Goal: Find contact information: Find contact information

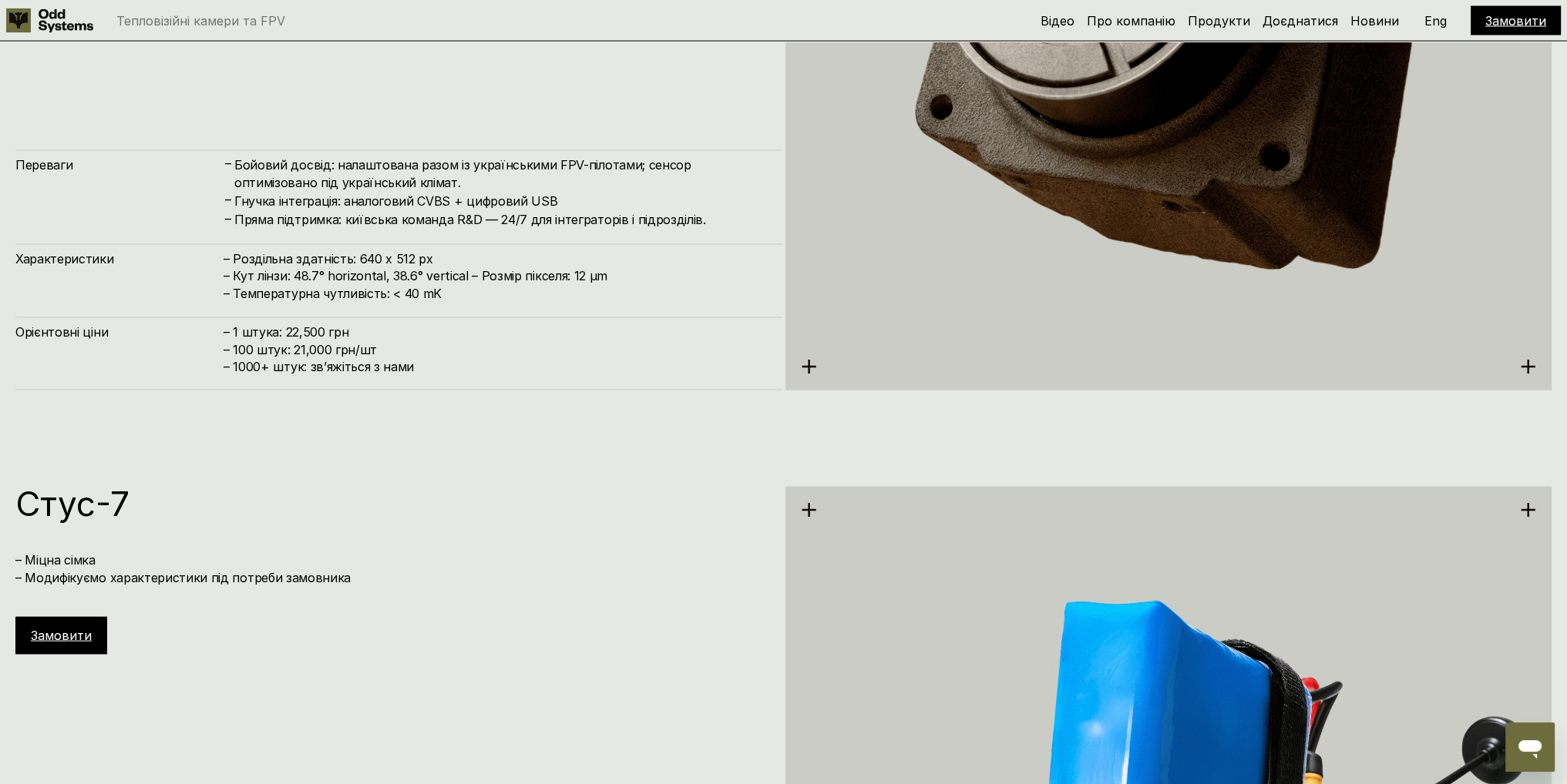
scroll to position [4454, 0]
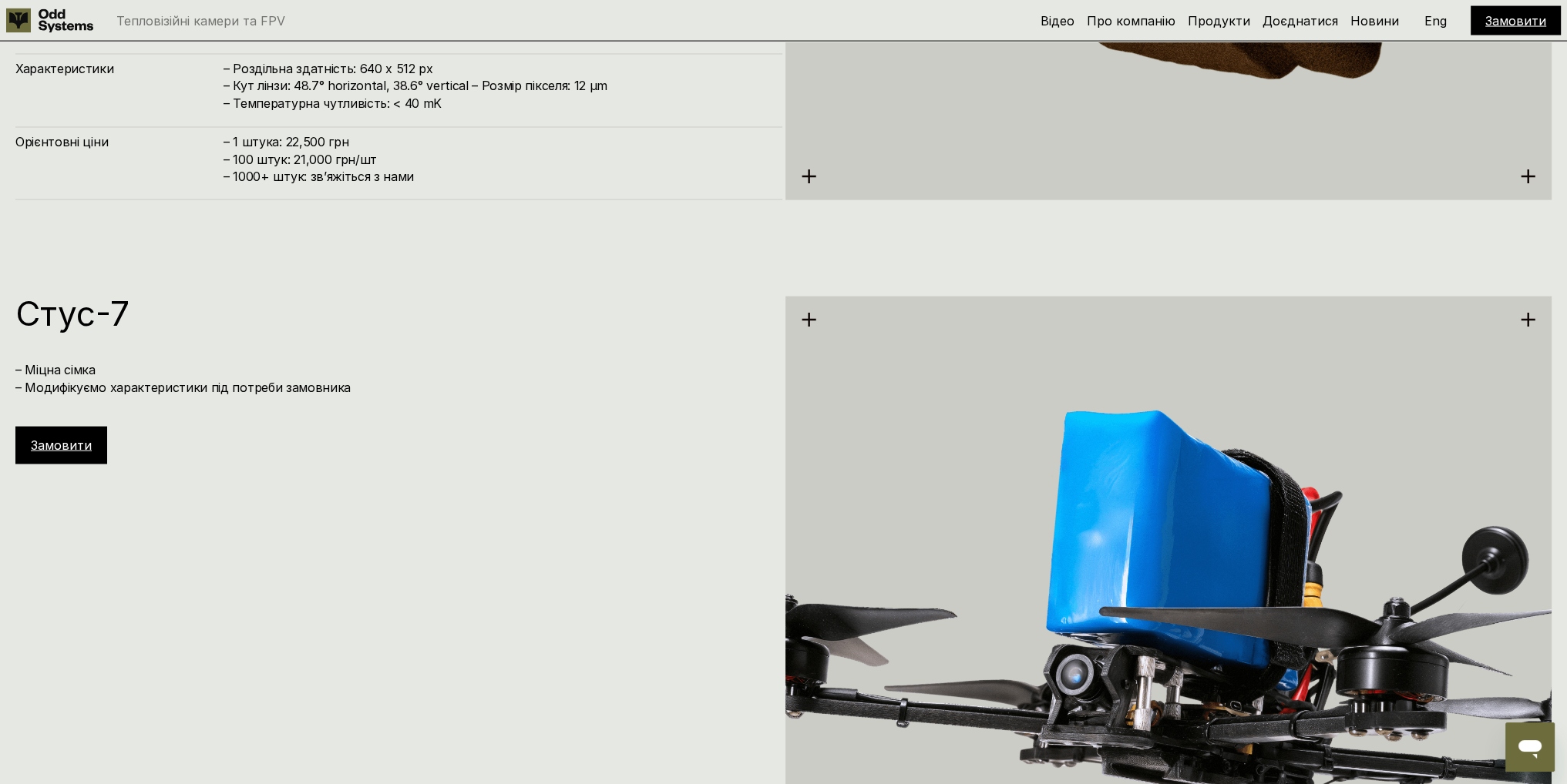
click at [1536, 744] on icon "Відкрити вікно повідомлень" at bounding box center [1529, 750] width 23 height 18
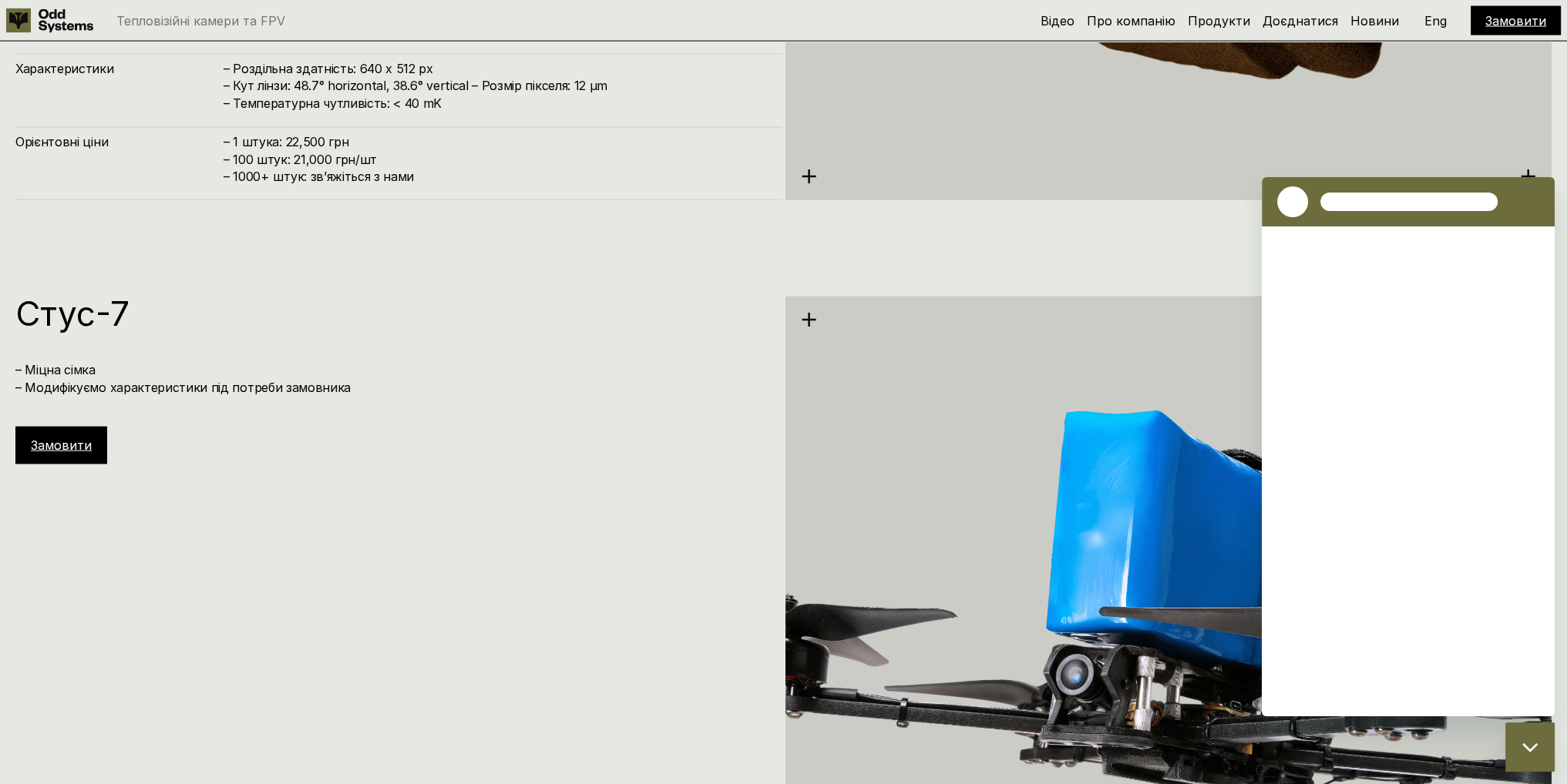
scroll to position [0, 0]
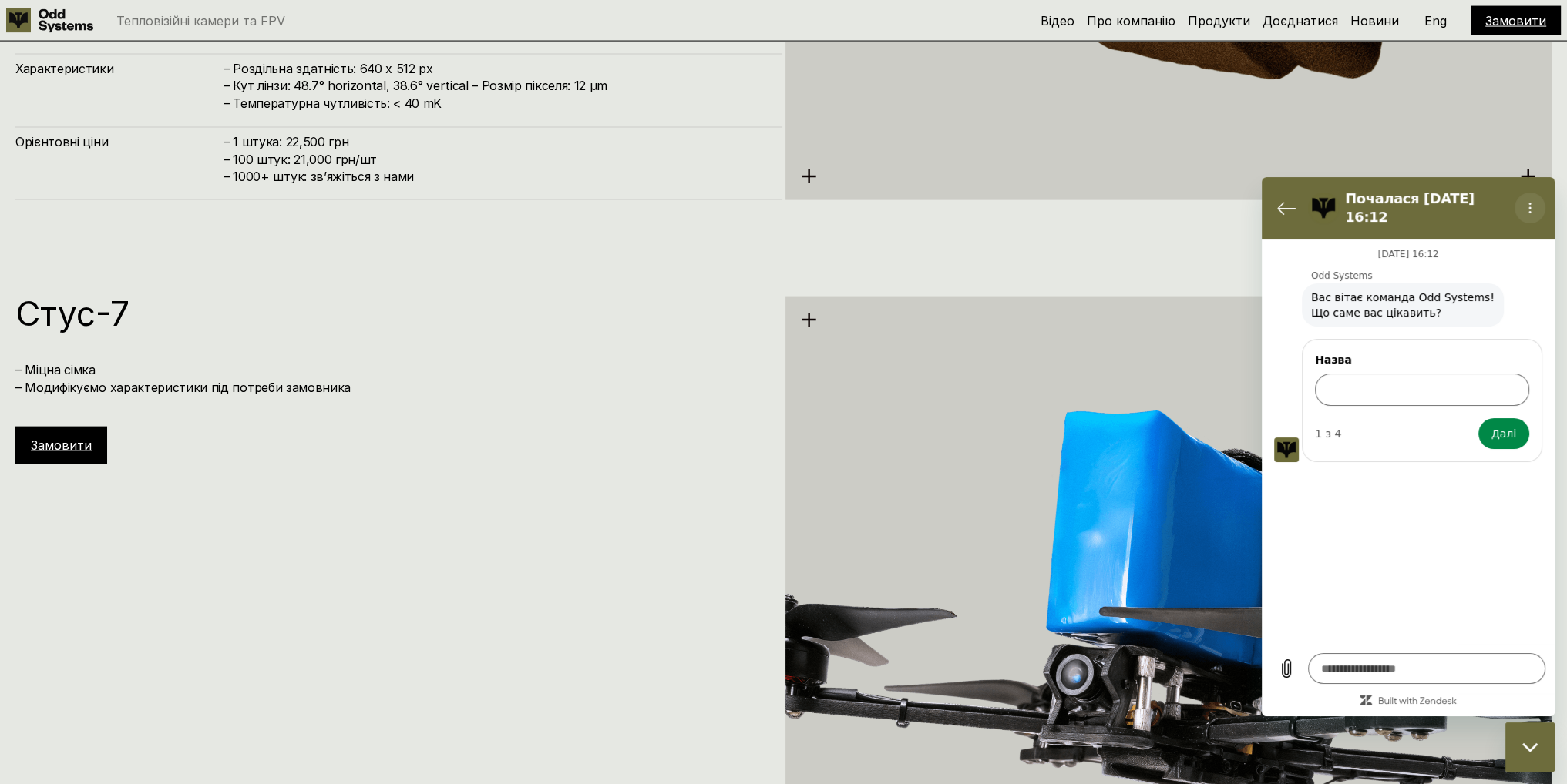
click at [1531, 202] on icon "Меню опцій" at bounding box center [1529, 207] width 12 height 12
click at [567, 509] on div "[PERSON_NAME]-7 – Міцна сімка – Модифікуємо характеристики під потреби замовник…" at bounding box center [398, 640] width 767 height 688
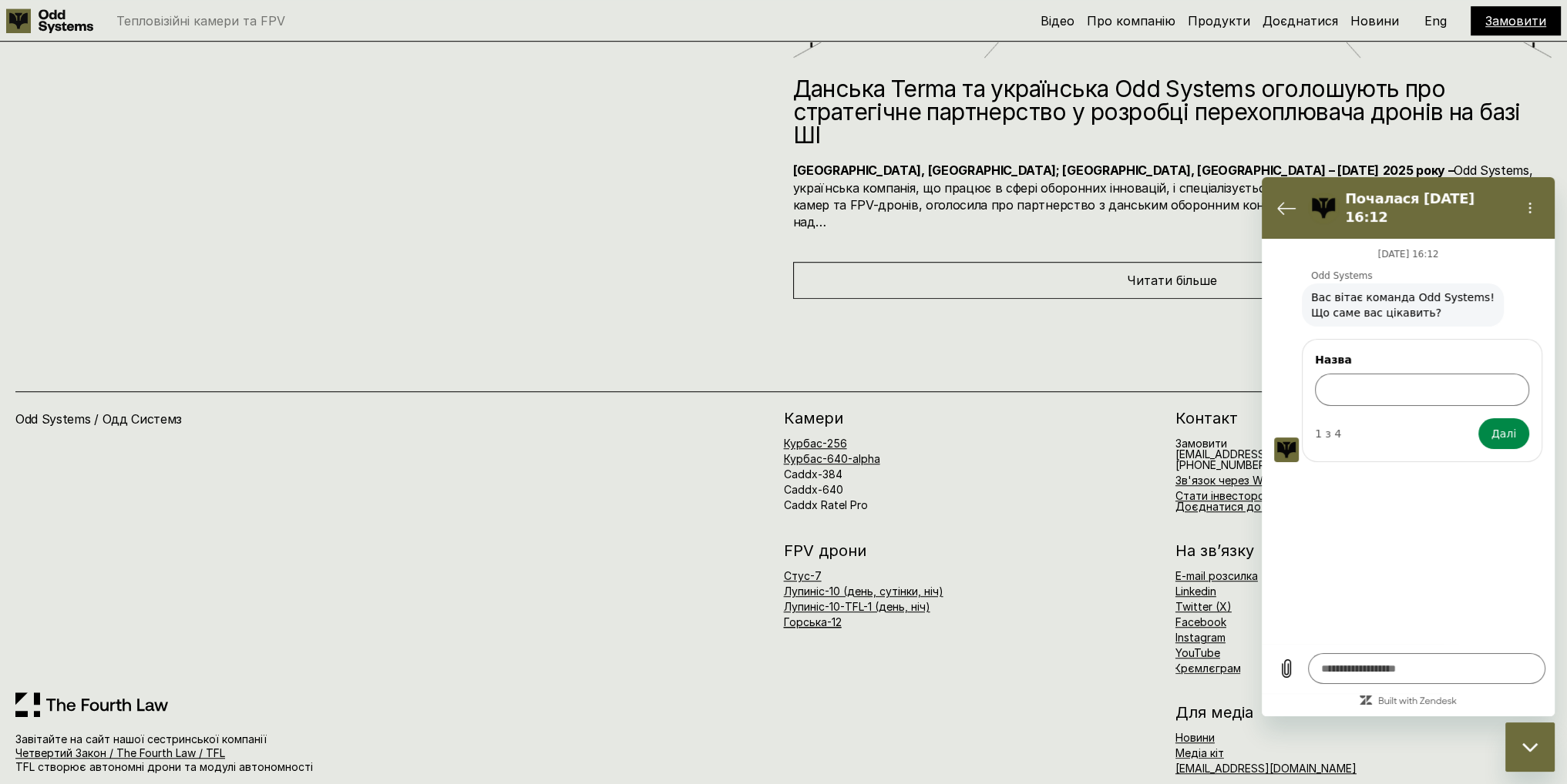
scroll to position [9233, 0]
click at [1106, 455] on div "Курбас-256 Курбас-640-alpha Caddx-384 Caddx-640 Caddx Ratel Pro" at bounding box center [972, 474] width 377 height 72
click at [1281, 207] on icon "Повернутися до списку розмов" at bounding box center [1286, 207] width 18 height 18
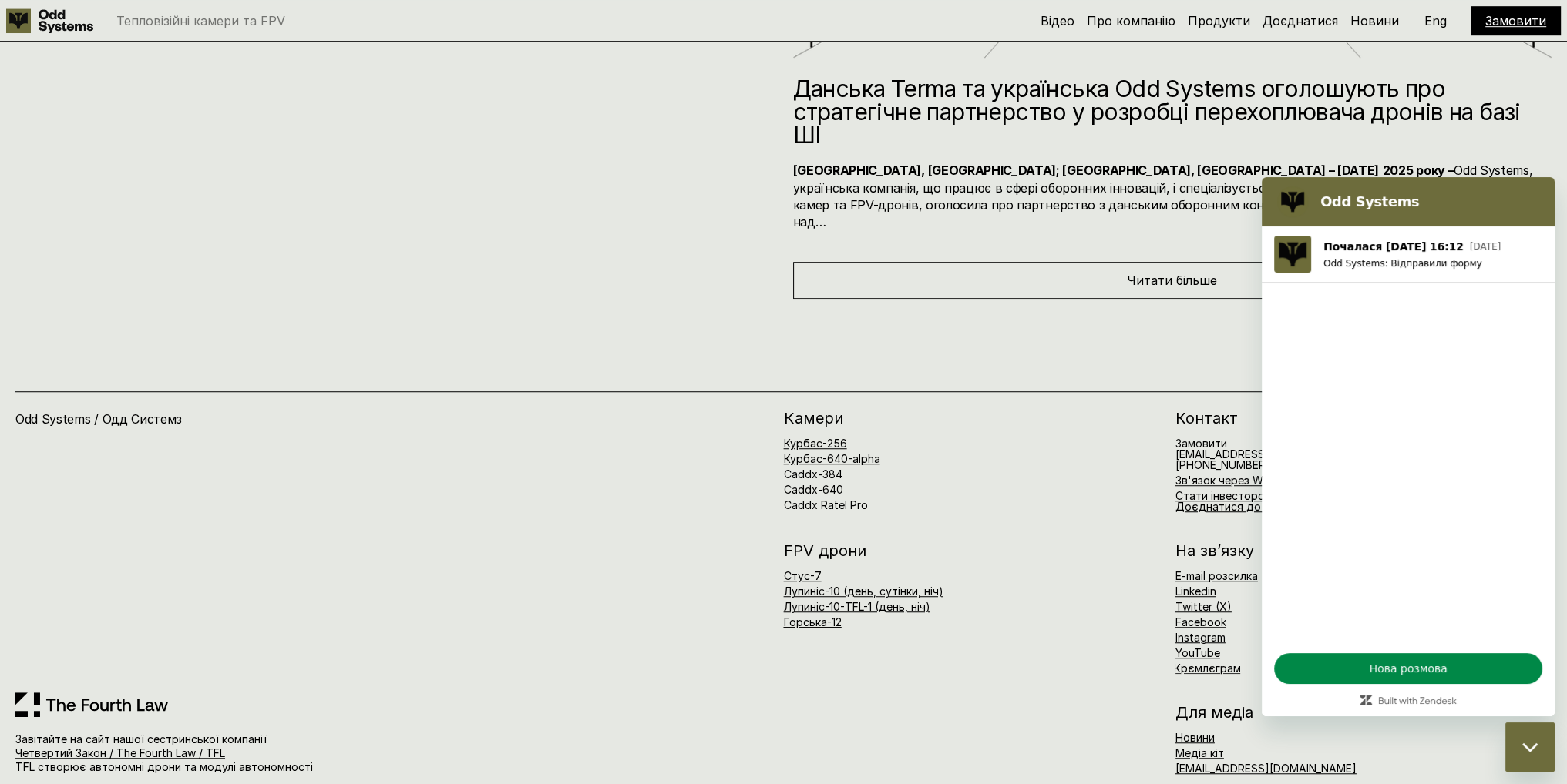
click at [1019, 488] on div "Курбас-256 Курбас-640-alpha Caddx-384 Caddx-640 Caddx Ratel Pro" at bounding box center [972, 474] width 377 height 72
click at [1290, 214] on figure at bounding box center [1292, 202] width 30 height 30
click at [1524, 742] on div "Закрити вікно обміну повідомленнями" at bounding box center [1530, 747] width 46 height 46
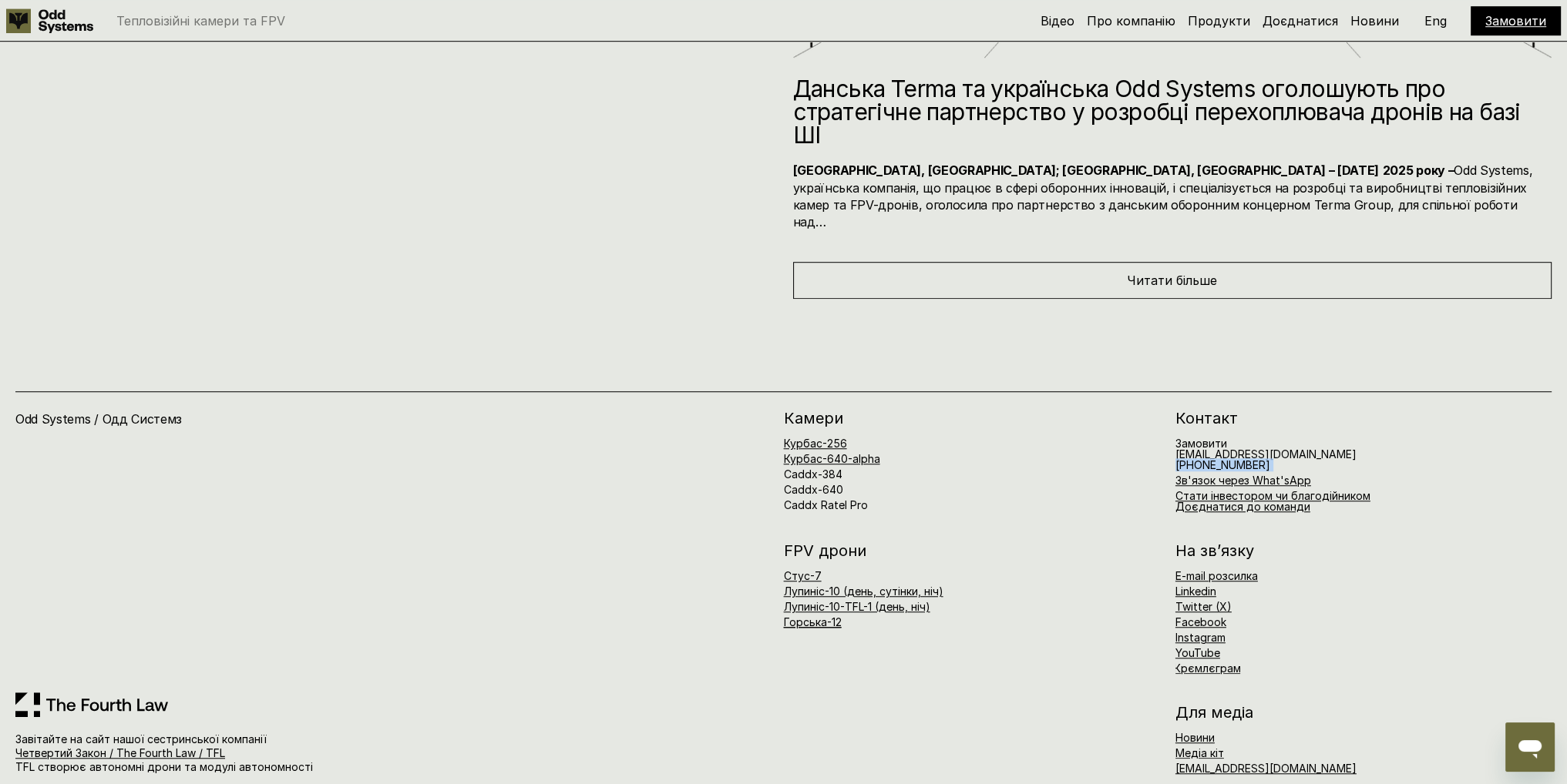
drag, startPoint x: 1261, startPoint y: 444, endPoint x: 1177, endPoint y: 448, distance: 84.1
click at [1177, 448] on h6 "Замовити [EMAIL_ADDRESS][DOMAIN_NAME] [PHONE_NUMBER]" at bounding box center [1266, 454] width 181 height 32
copy h6 "[PHONE_NUMBER]"
